Goal: Transaction & Acquisition: Purchase product/service

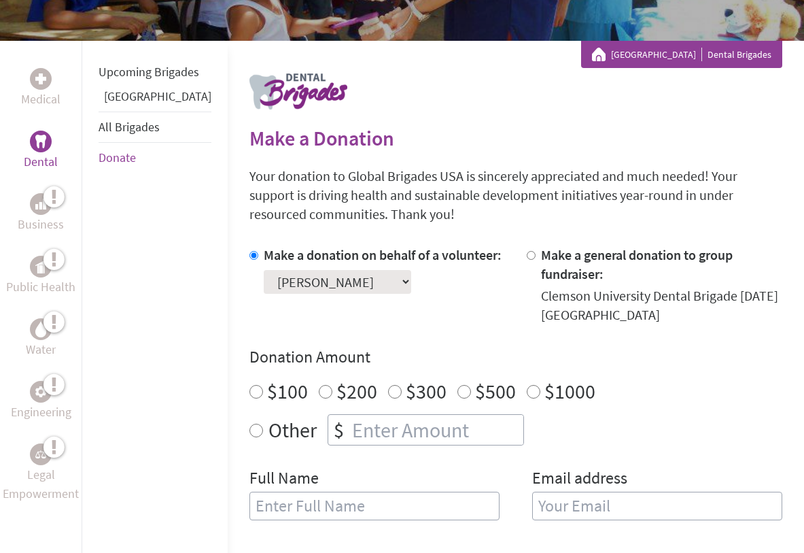
scroll to position [261, 0]
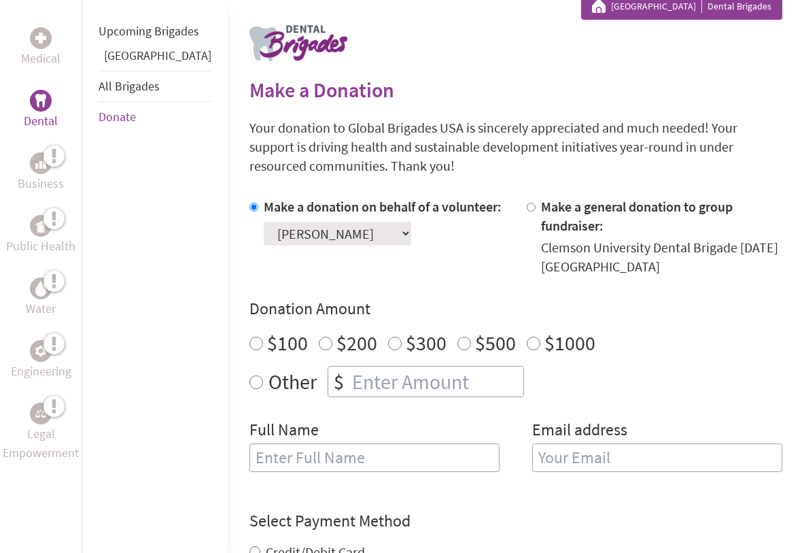
click at [267, 330] on label "$100" at bounding box center [287, 343] width 41 height 26
click at [249, 336] on input "$100" at bounding box center [256, 343] width 14 height 14
radio input "true"
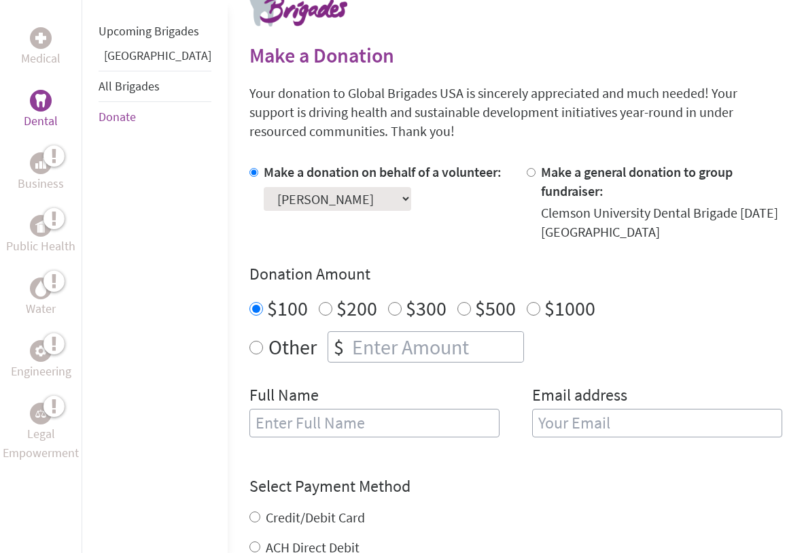
scroll to position [298, 0]
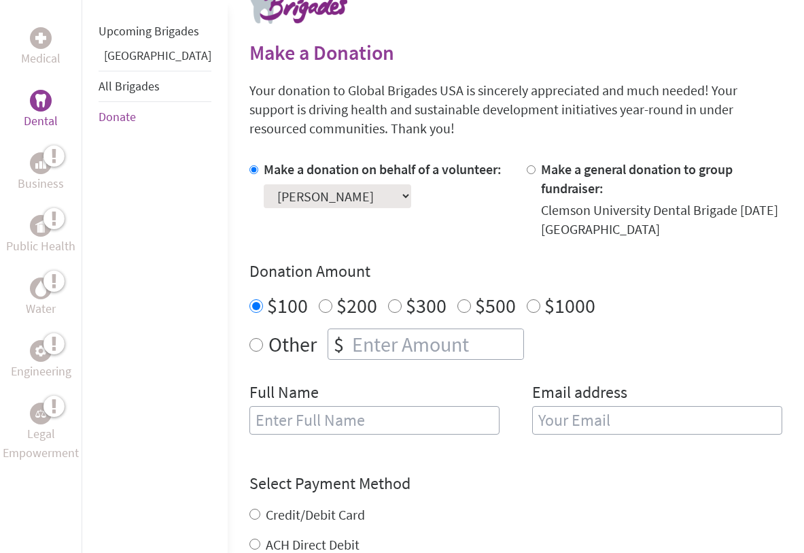
click at [302, 406] on input "text" at bounding box center [374, 420] width 250 height 29
type input "[PERSON_NAME]"
type input "[EMAIL_ADDRESS][DOMAIN_NAME]"
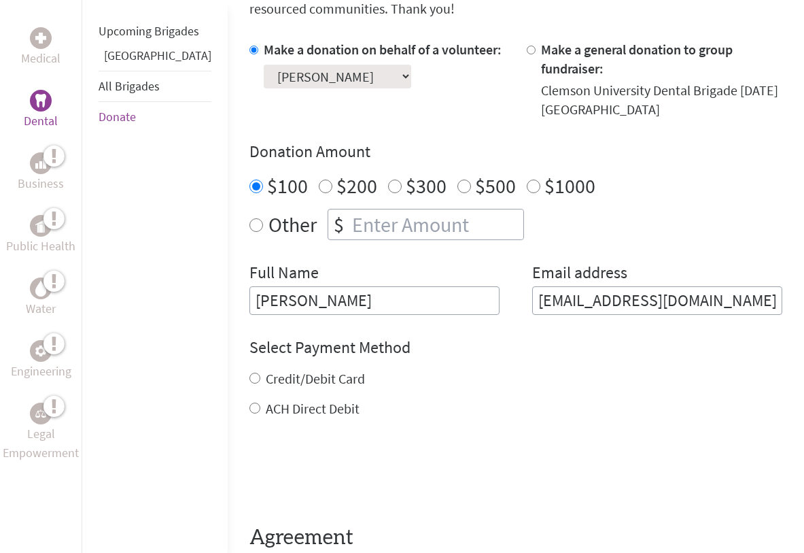
scroll to position [422, 0]
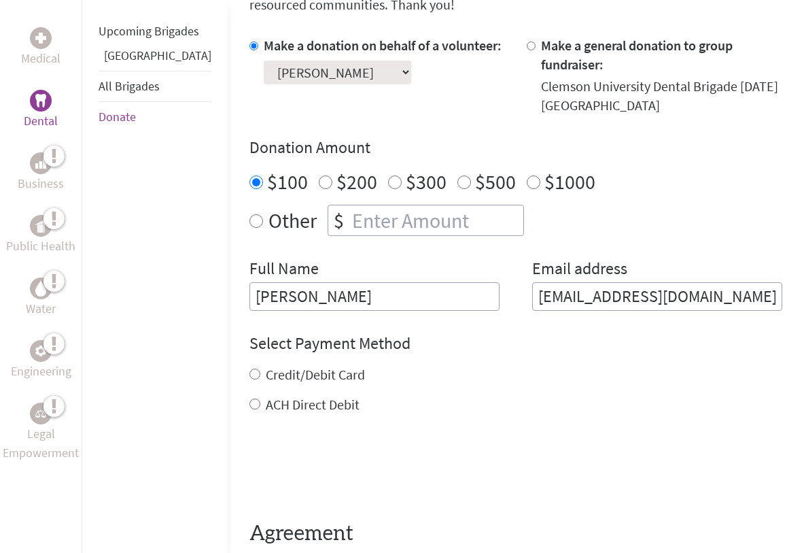
click at [268, 366] on label "Credit/Debit Card" at bounding box center [315, 374] width 99 height 17
click at [260, 368] on input "Credit/Debit Card" at bounding box center [254, 373] width 11 height 11
radio input "true"
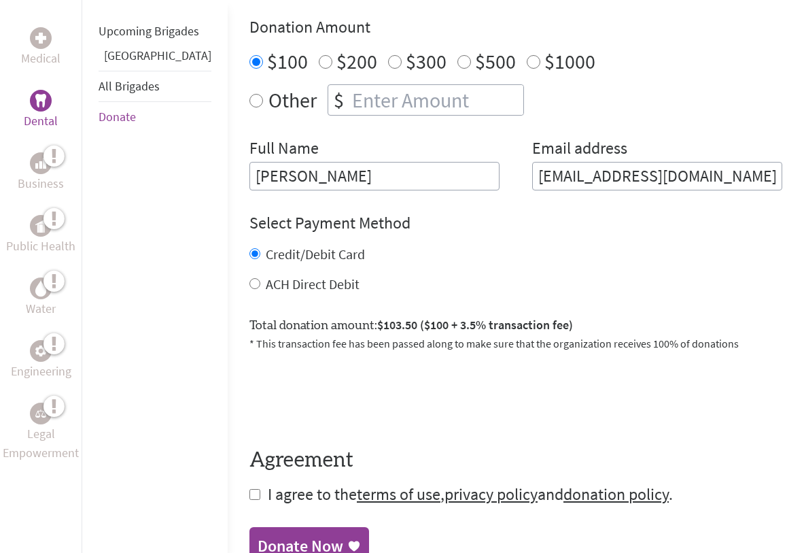
scroll to position [551, 0]
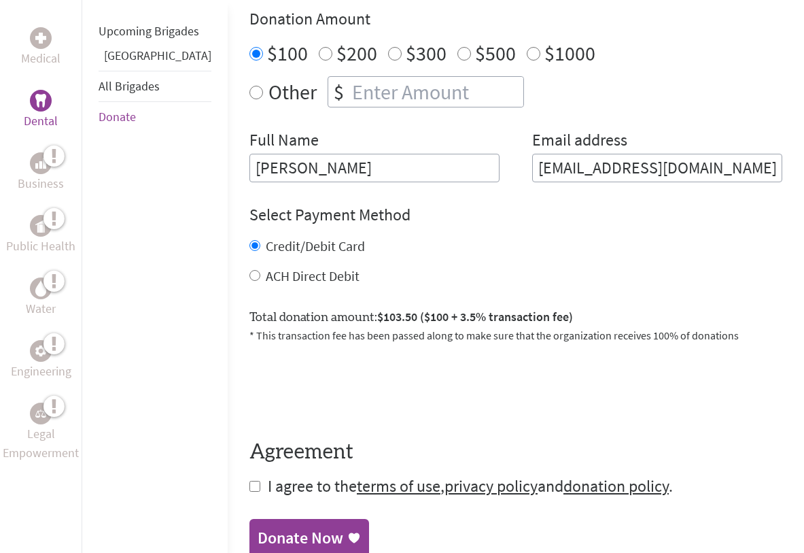
click at [249, 481] on input "checkbox" at bounding box center [254, 486] width 11 height 11
checkbox input "true"
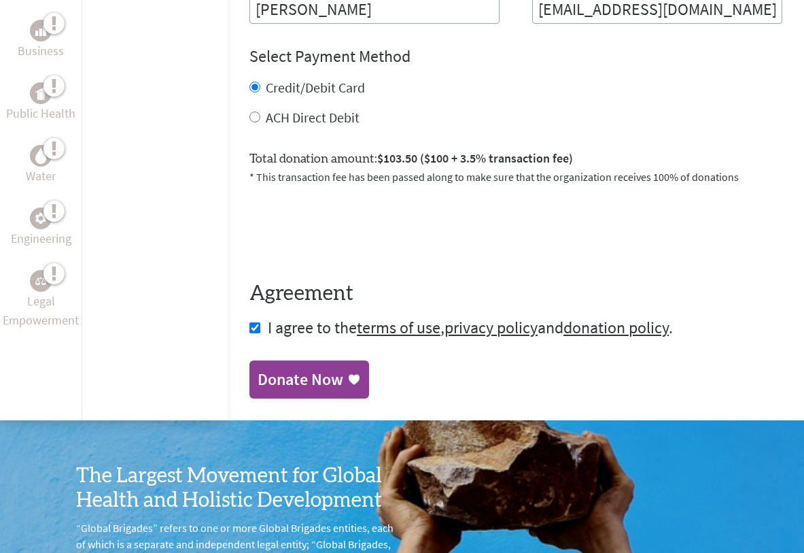
scroll to position [710, 0]
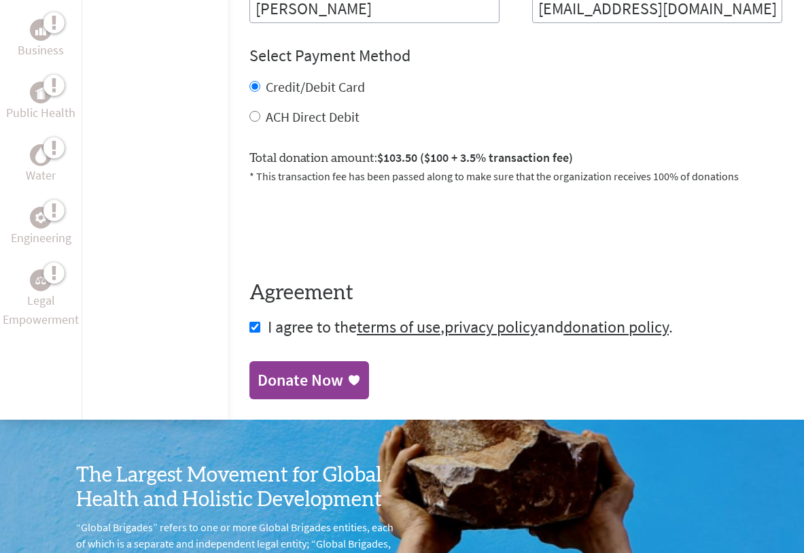
click at [258, 369] on div "Donate Now" at bounding box center [301, 380] width 86 height 22
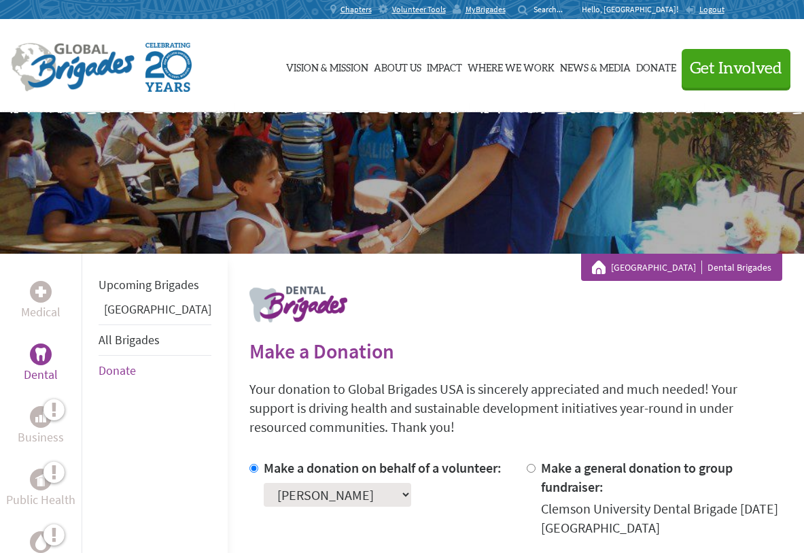
scroll to position [54, 0]
